Goal: Check status: Check status

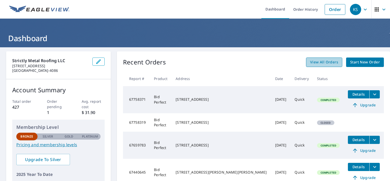
click at [314, 62] on span "View All Orders" at bounding box center [324, 62] width 28 height 6
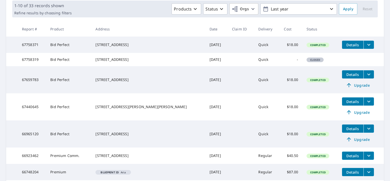
scroll to position [102, 0]
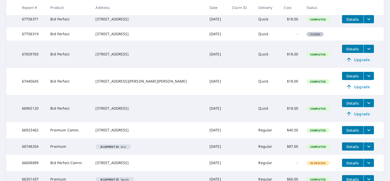
click at [345, 132] on span "Details" at bounding box center [352, 130] width 15 height 5
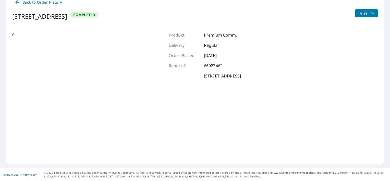
click at [340, 136] on div "0 Product Premium Comm. Delivery Regular Order Placed [DATE] Report # 66923462 …" at bounding box center [194, 96] width 377 height 136
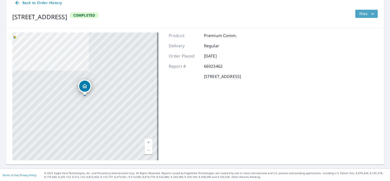
click at [359, 14] on span "Files" at bounding box center [367, 14] width 16 height 6
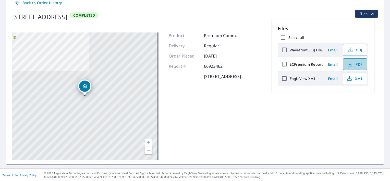
click at [357, 62] on span "PDF" at bounding box center [354, 64] width 16 height 6
